Goal: Information Seeking & Learning: Learn about a topic

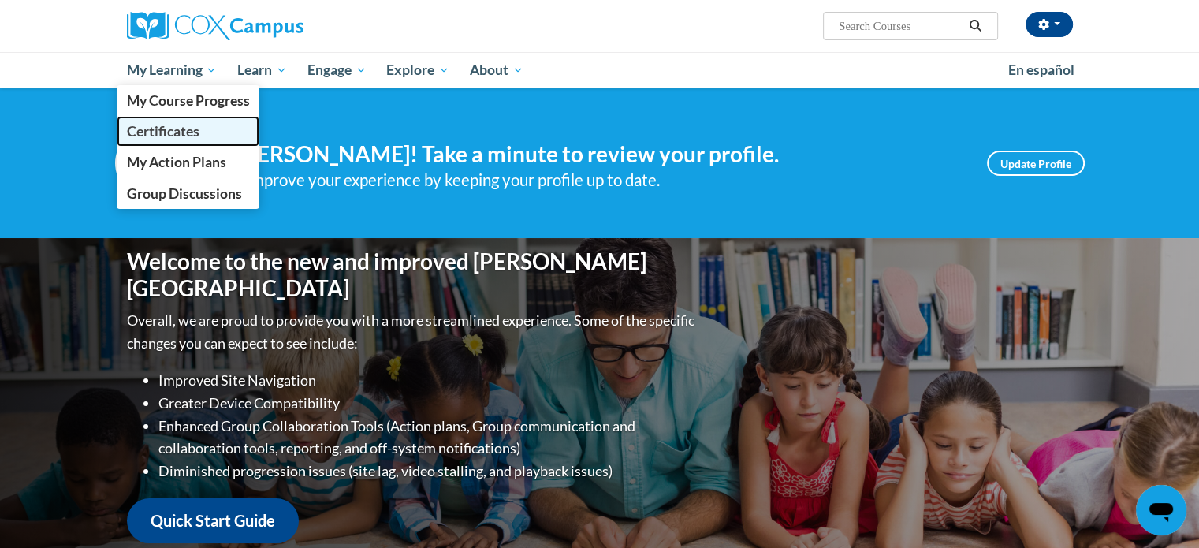
click at [181, 128] on span "Certificates" at bounding box center [162, 131] width 73 height 17
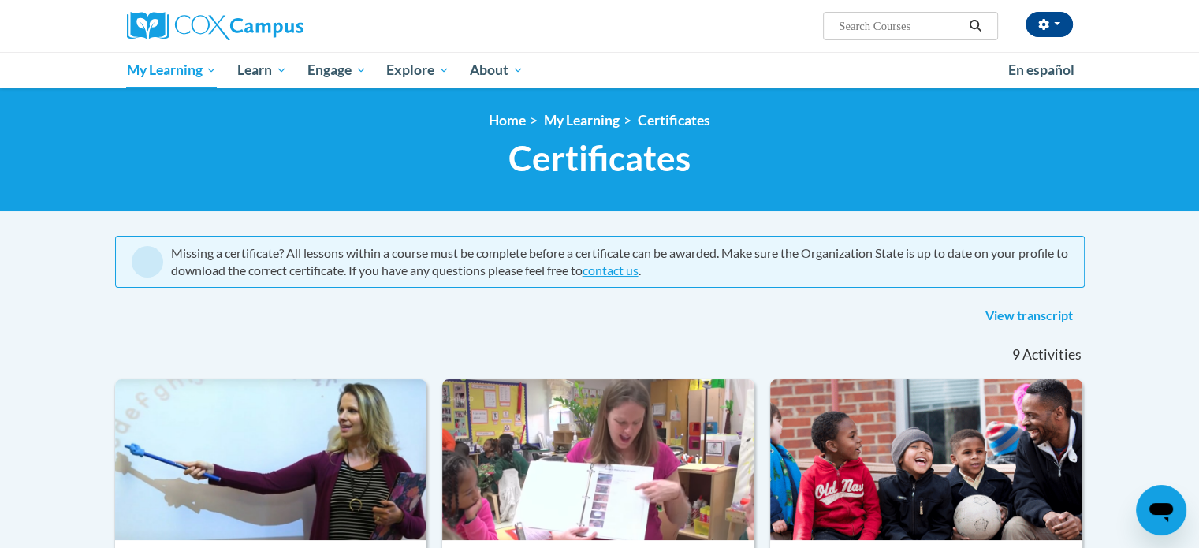
click at [896, 28] on input "Search..." at bounding box center [900, 26] width 126 height 19
paste input "Onboarding Staff Into a Culture of Appreciation: The First 30 Days and Beyond"
type input "Onboarding Staff Into a Culture of Appreciation: The First 30 Days and Beyond"
click at [1056, 23] on span "button" at bounding box center [1057, 23] width 6 height 3
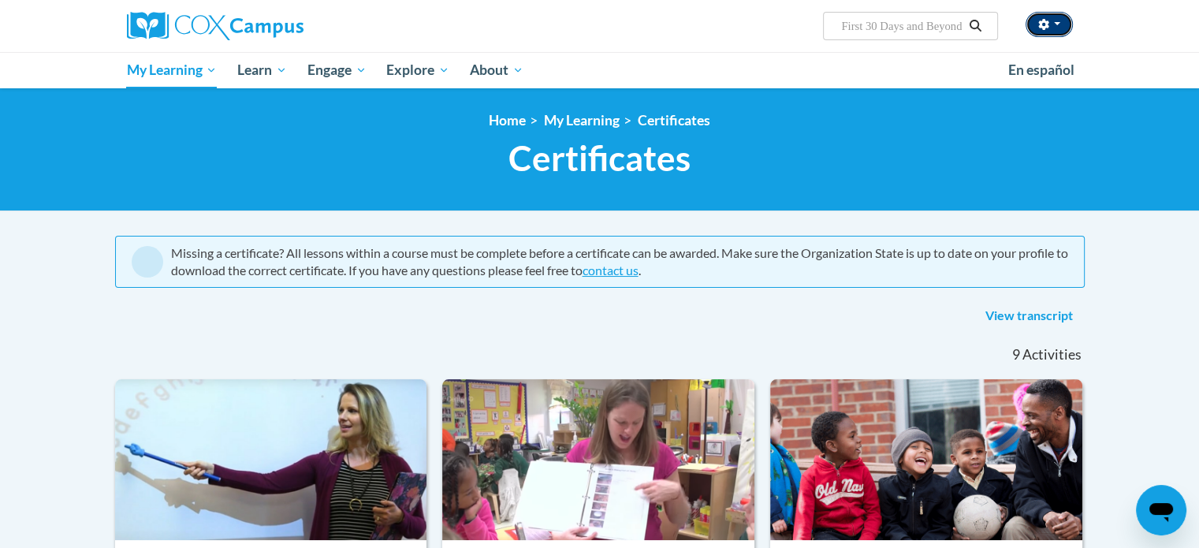
scroll to position [0, 0]
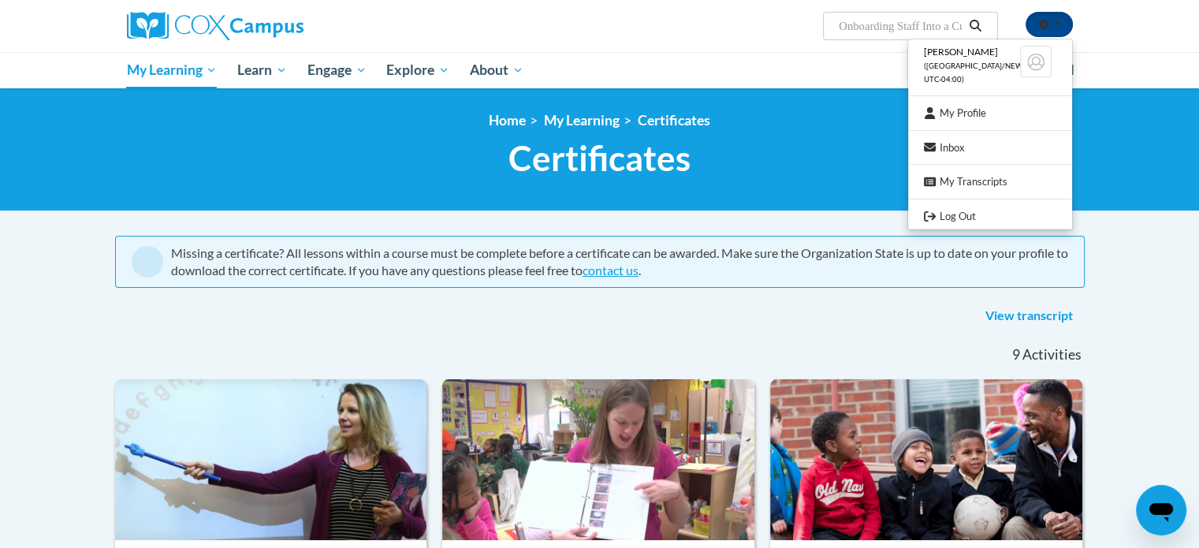
click at [930, 31] on input "Onboarding Staff Into a Culture of Appreciation: The First 30 Days and Beyond" at bounding box center [900, 26] width 126 height 19
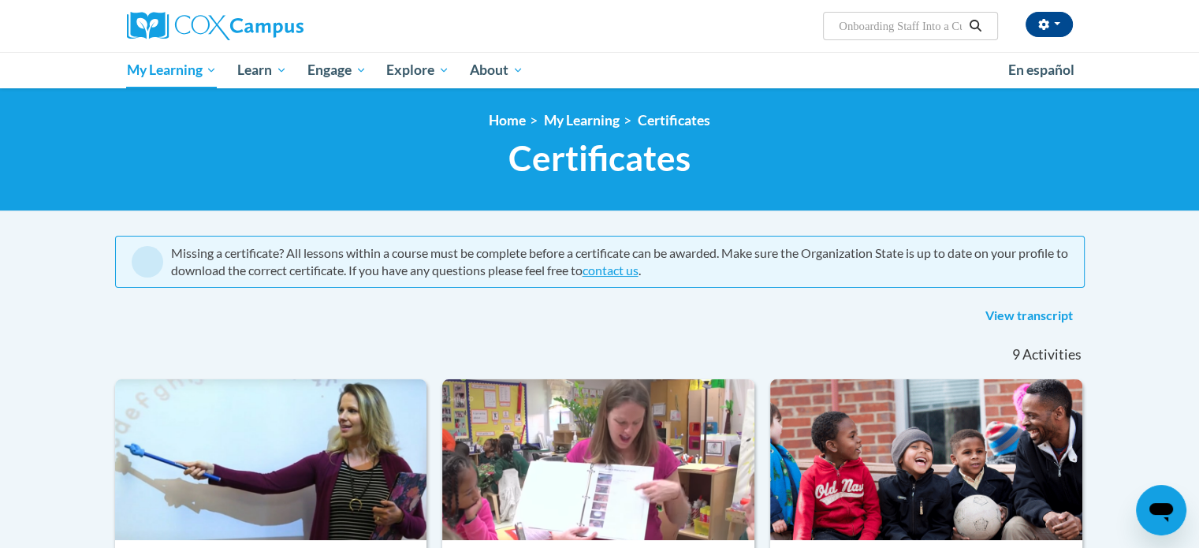
click at [978, 24] on icon "Search" at bounding box center [976, 26] width 12 height 12
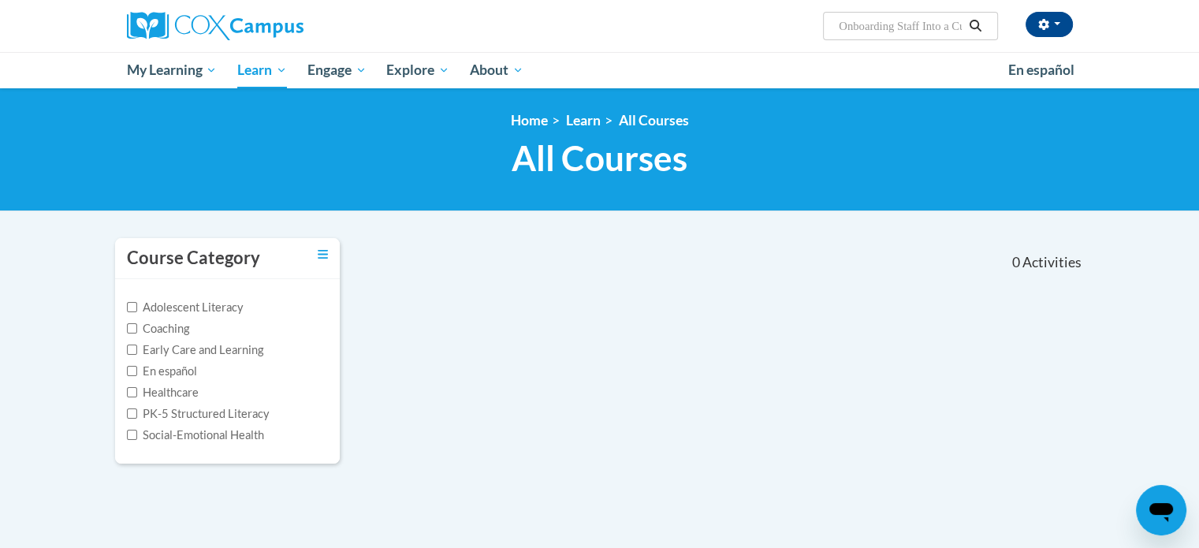
click at [892, 23] on input "Onboarding Staff Into a Culture of Appreciation: The First 30 Days and Beyond" at bounding box center [900, 26] width 126 height 19
drag, startPoint x: 959, startPoint y: 23, endPoint x: 814, endPoint y: 33, distance: 146.2
click at [814, 33] on div "[PERSON_NAME] ([GEOGRAPHIC_DATA]/New_York UTC-04:00) My Profile Inbox My Transc…" at bounding box center [761, 20] width 646 height 40
paste input "Different Yet Alike: Teaching Practices for Children with Special Needs_Online"
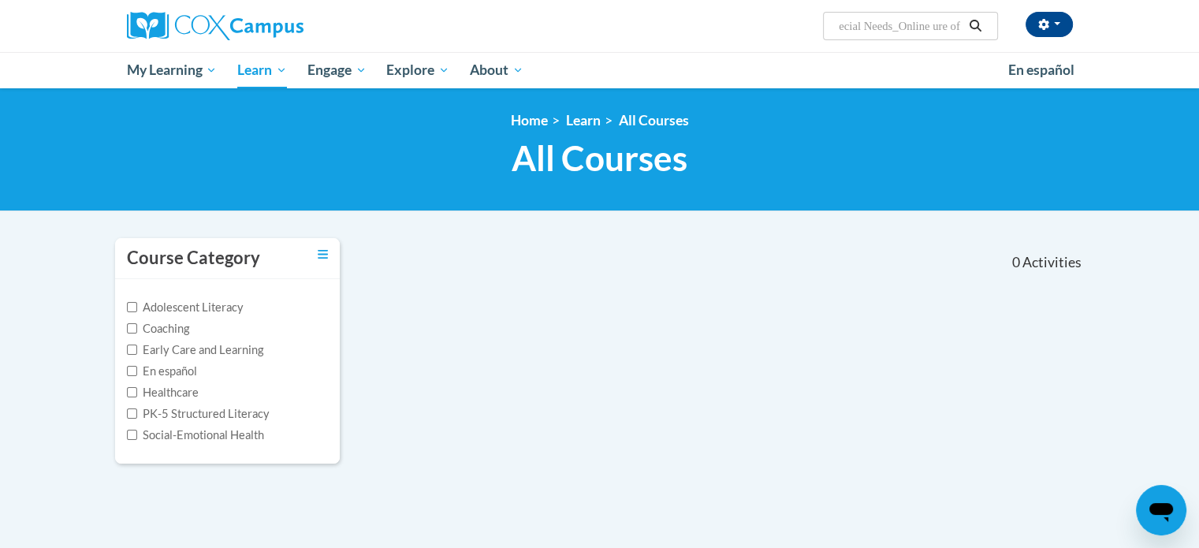
type input "CultDifferent Yet Alike: Teaching Practices for Children with Special Needs_Onl…"
click at [981, 24] on icon "Search" at bounding box center [975, 26] width 14 height 12
